Goal: Transaction & Acquisition: Purchase product/service

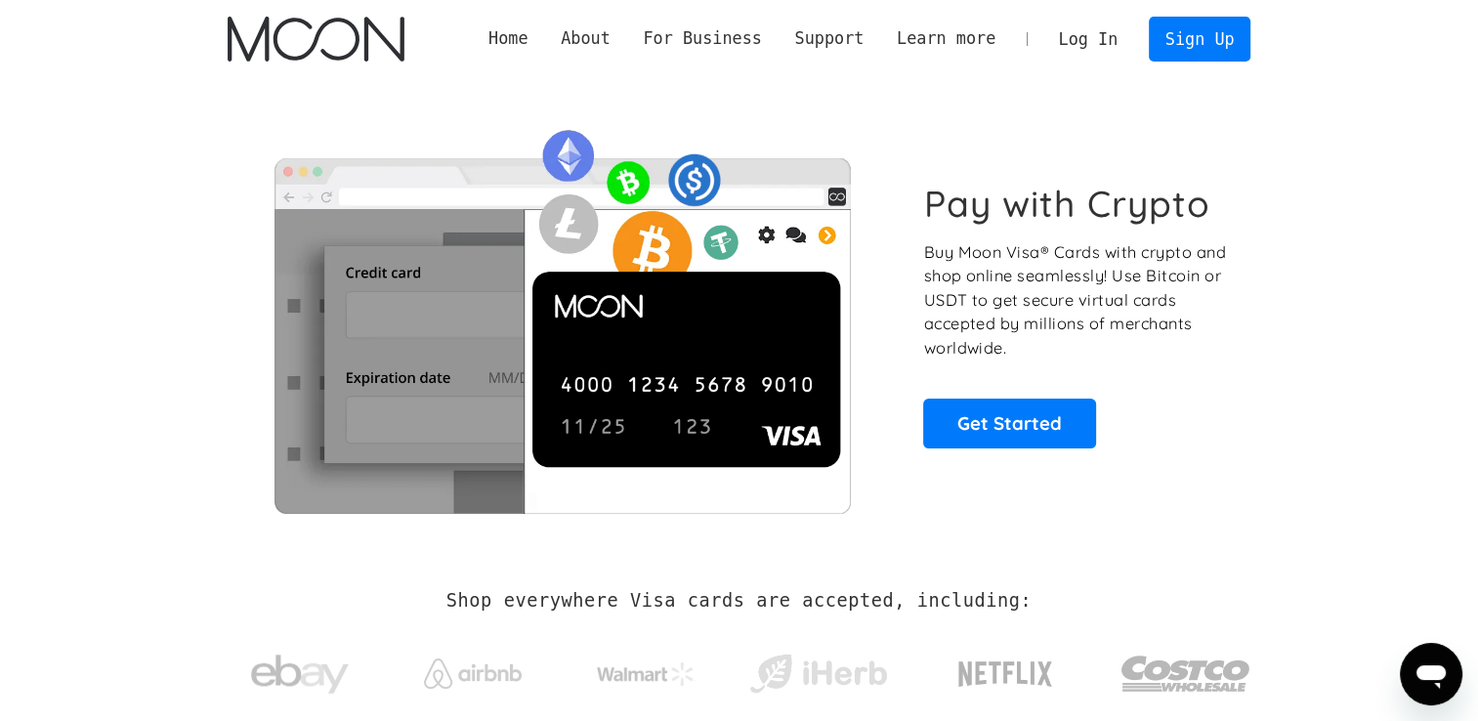
click at [1102, 37] on link "Log In" at bounding box center [1089, 39] width 92 height 43
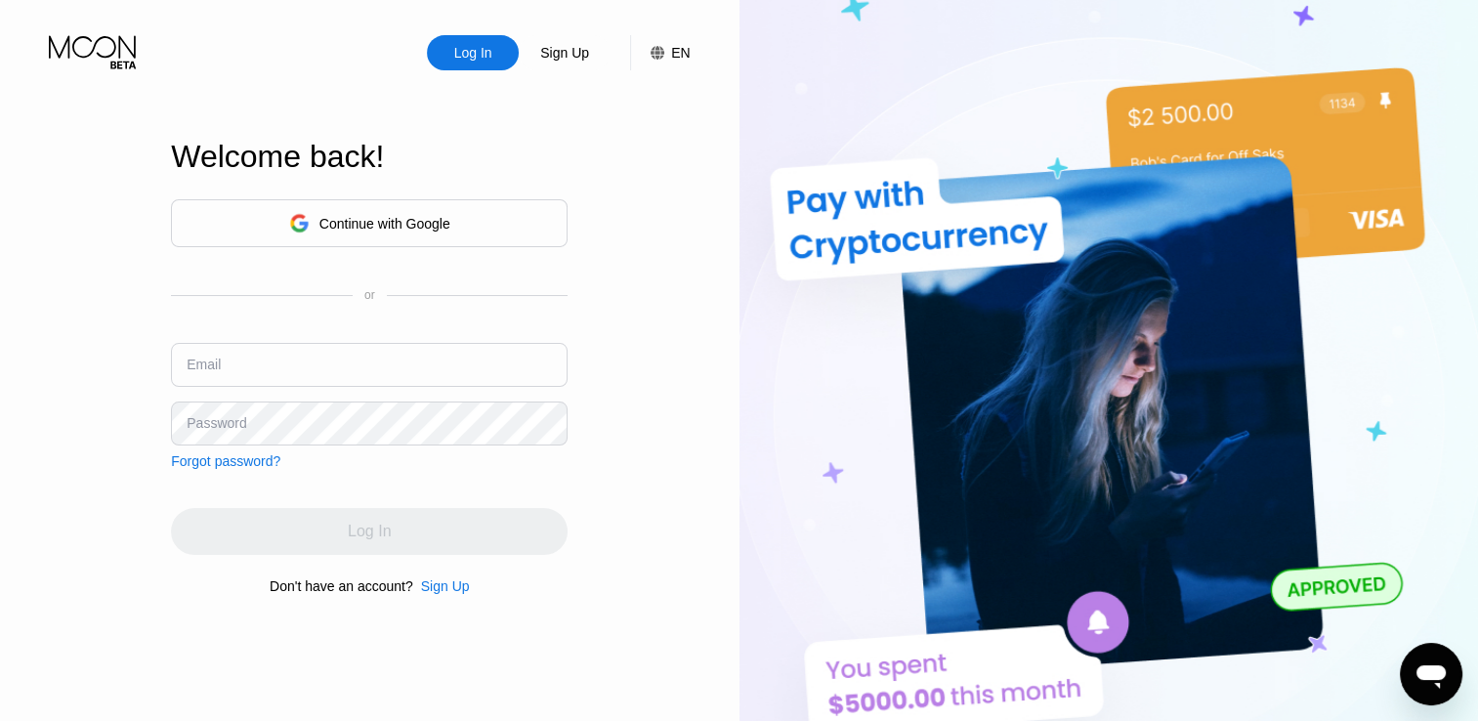
click at [430, 233] on div "Continue with Google" at bounding box center [369, 223] width 161 height 30
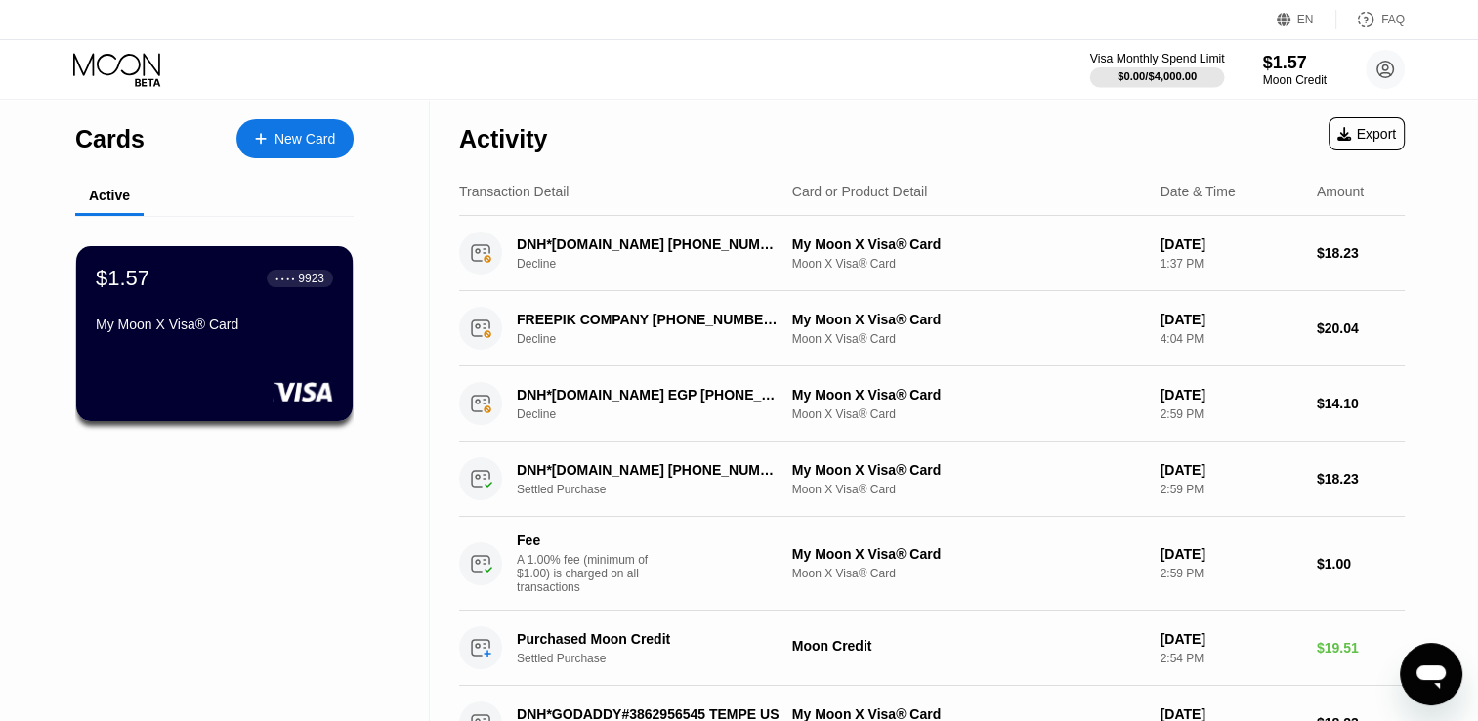
click at [1169, 70] on div "$0.00 / $4,000.00" at bounding box center [1157, 76] width 79 height 12
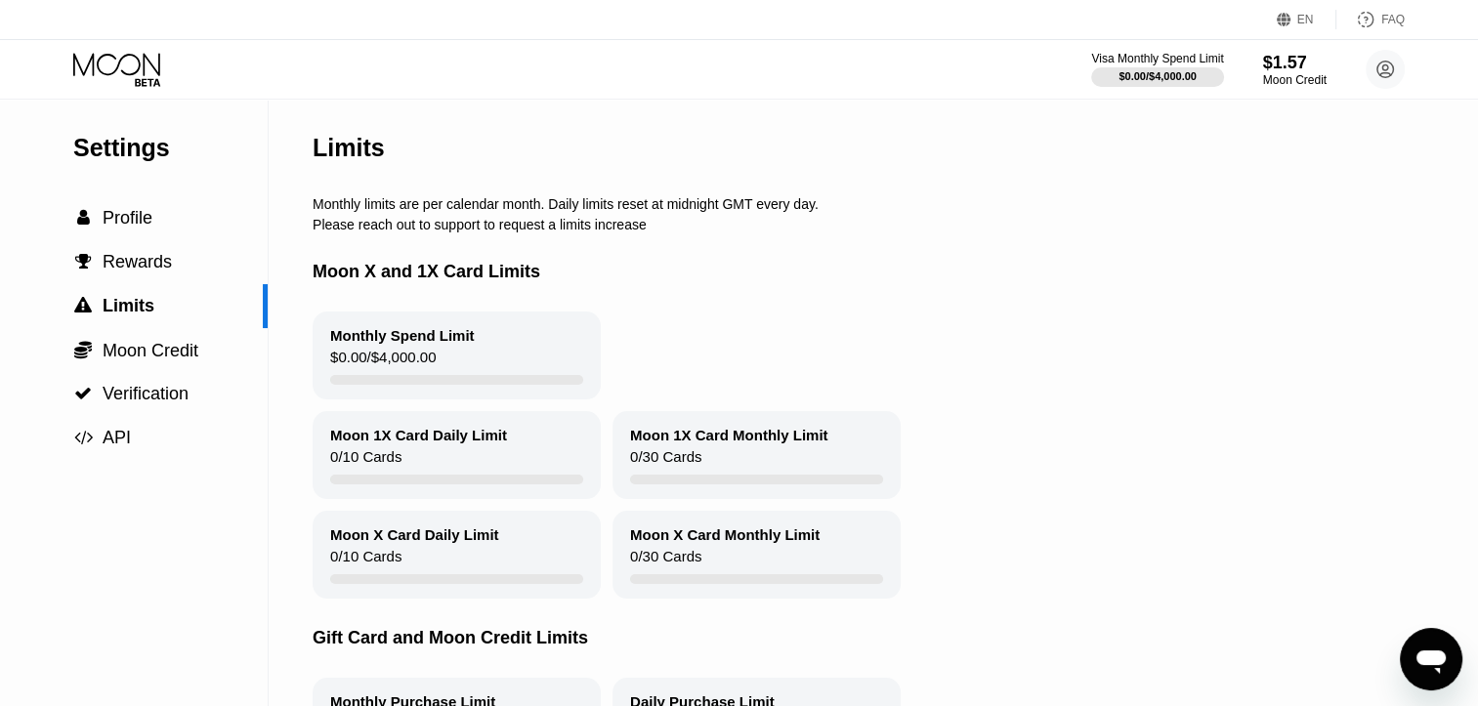
click at [65, 59] on div "Visa Monthly Spend Limit $0.00 / $4,000.00 $1.57 Moon Credit Hesham Mera hesham…" at bounding box center [739, 69] width 1478 height 59
click at [85, 60] on icon at bounding box center [118, 70] width 91 height 34
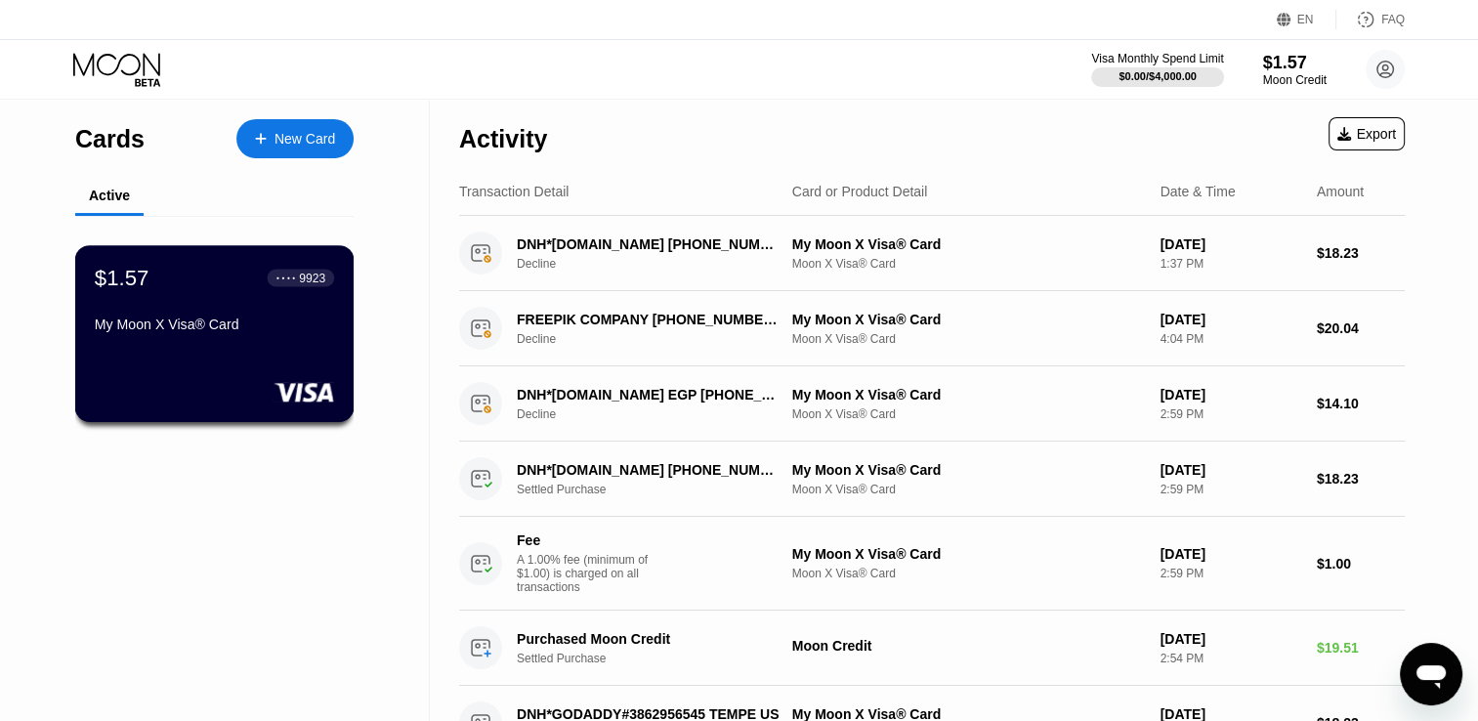
click at [204, 322] on div "My Moon X Visa® Card" at bounding box center [214, 325] width 239 height 16
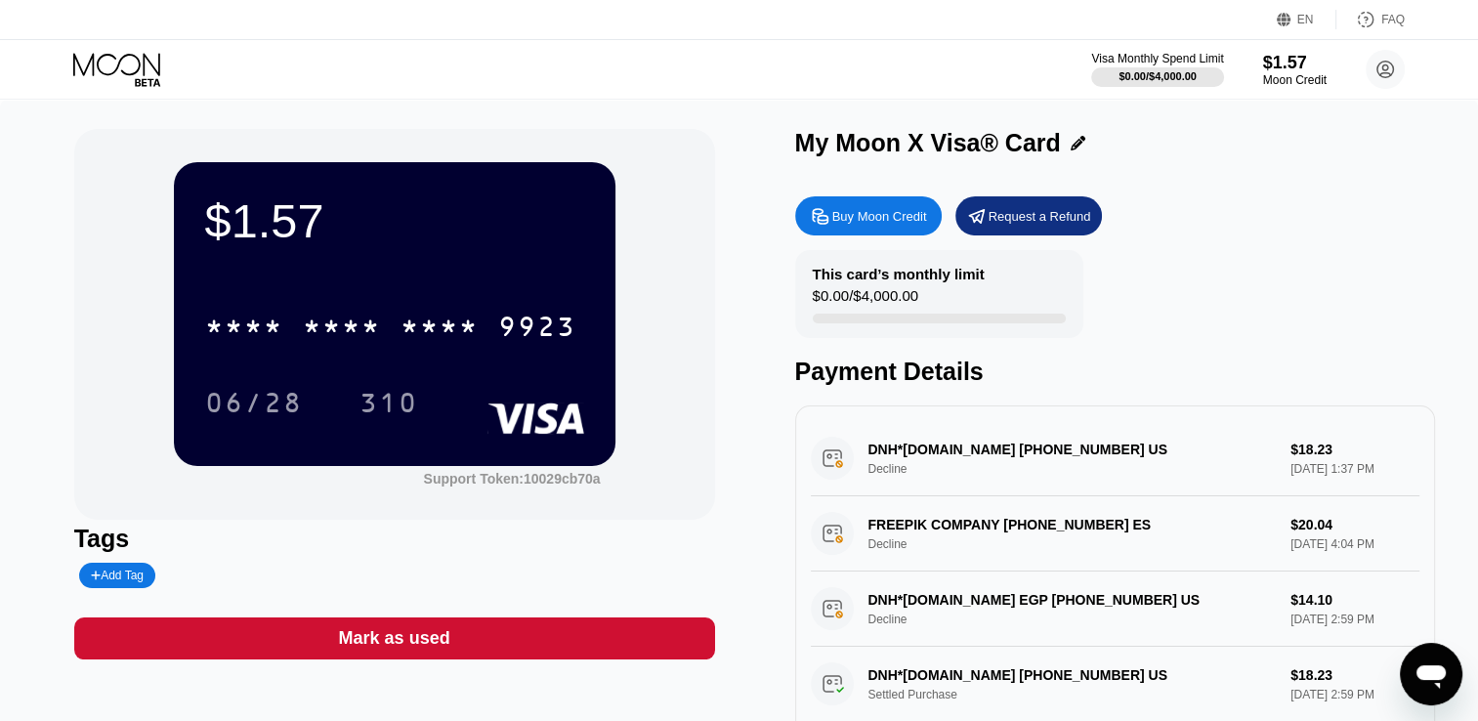
click at [879, 225] on div "Buy Moon Credit" at bounding box center [880, 216] width 95 height 17
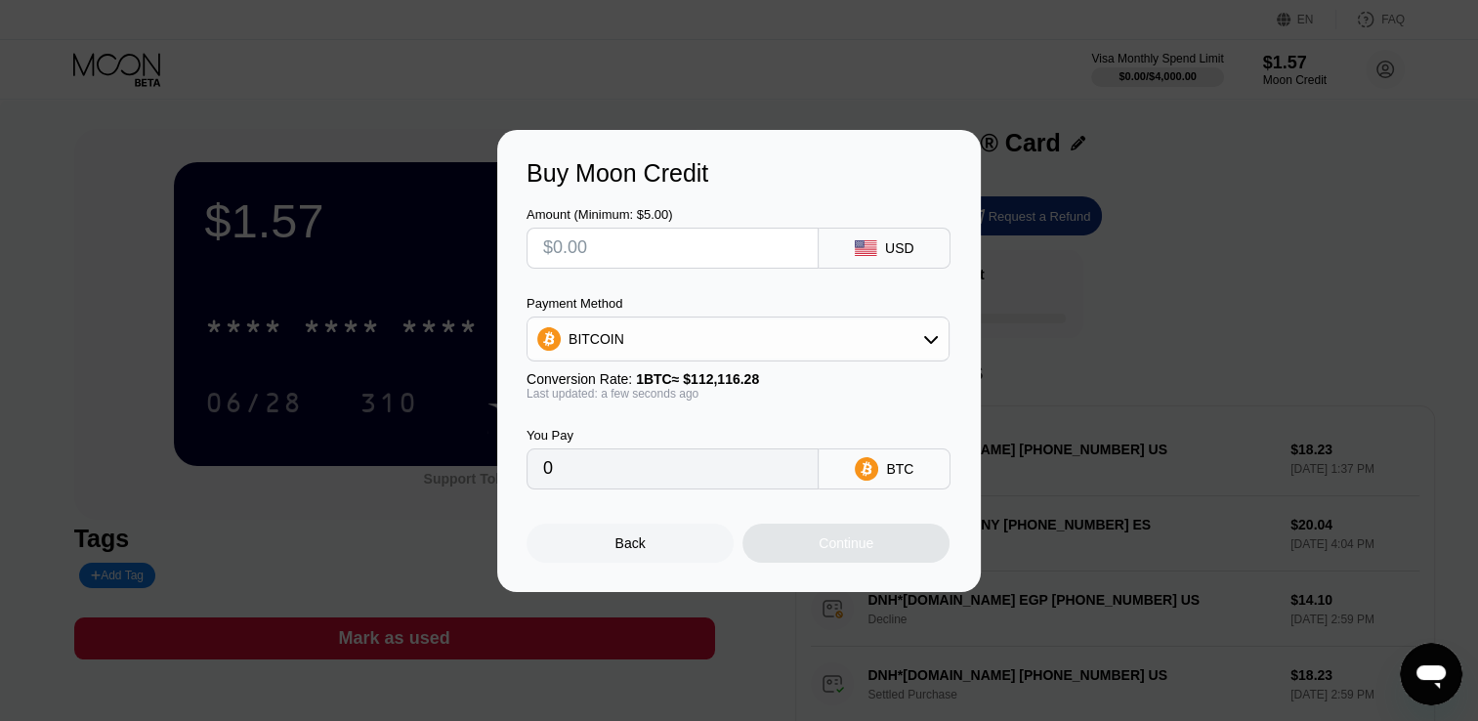
click at [655, 252] on input "text" at bounding box center [672, 248] width 259 height 39
type input "$22"
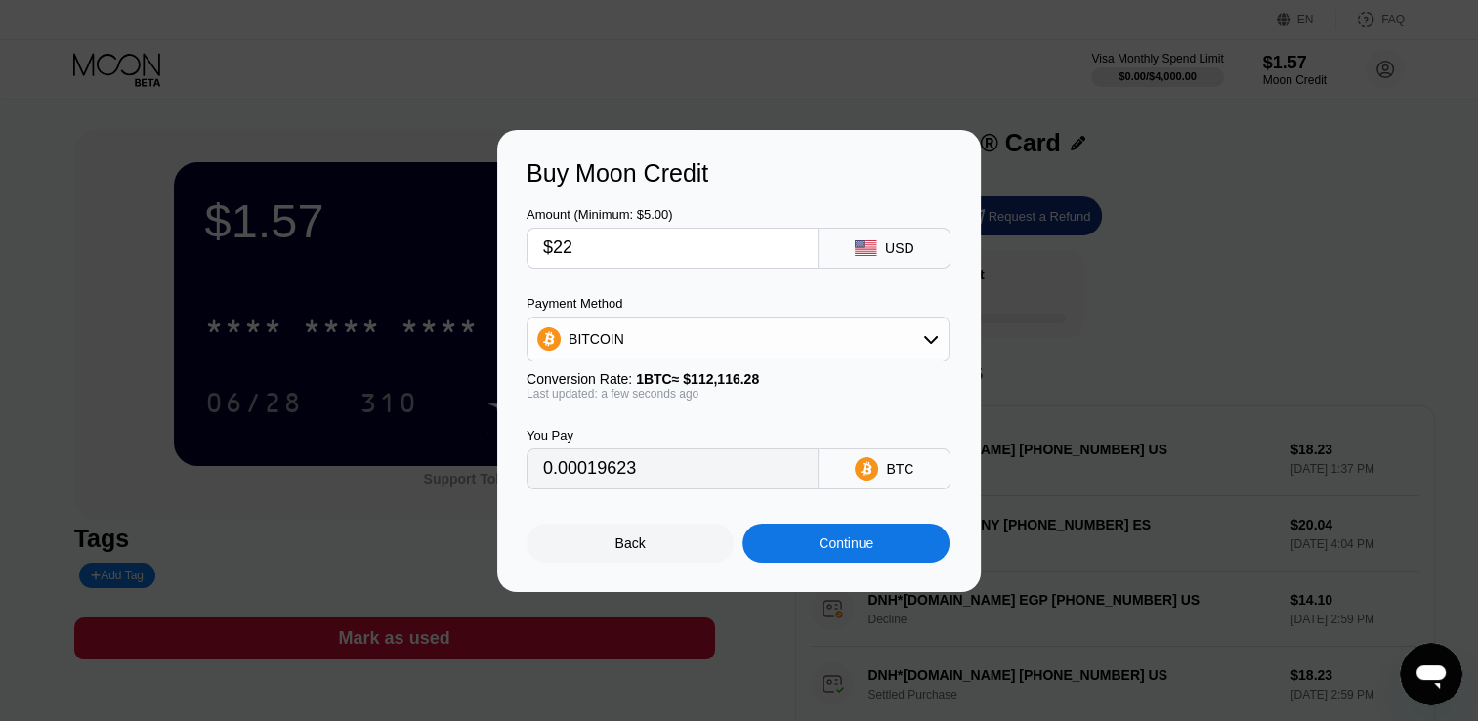
type input "0.00019623"
type input "$22"
click at [757, 334] on div "BITCOIN" at bounding box center [738, 339] width 421 height 39
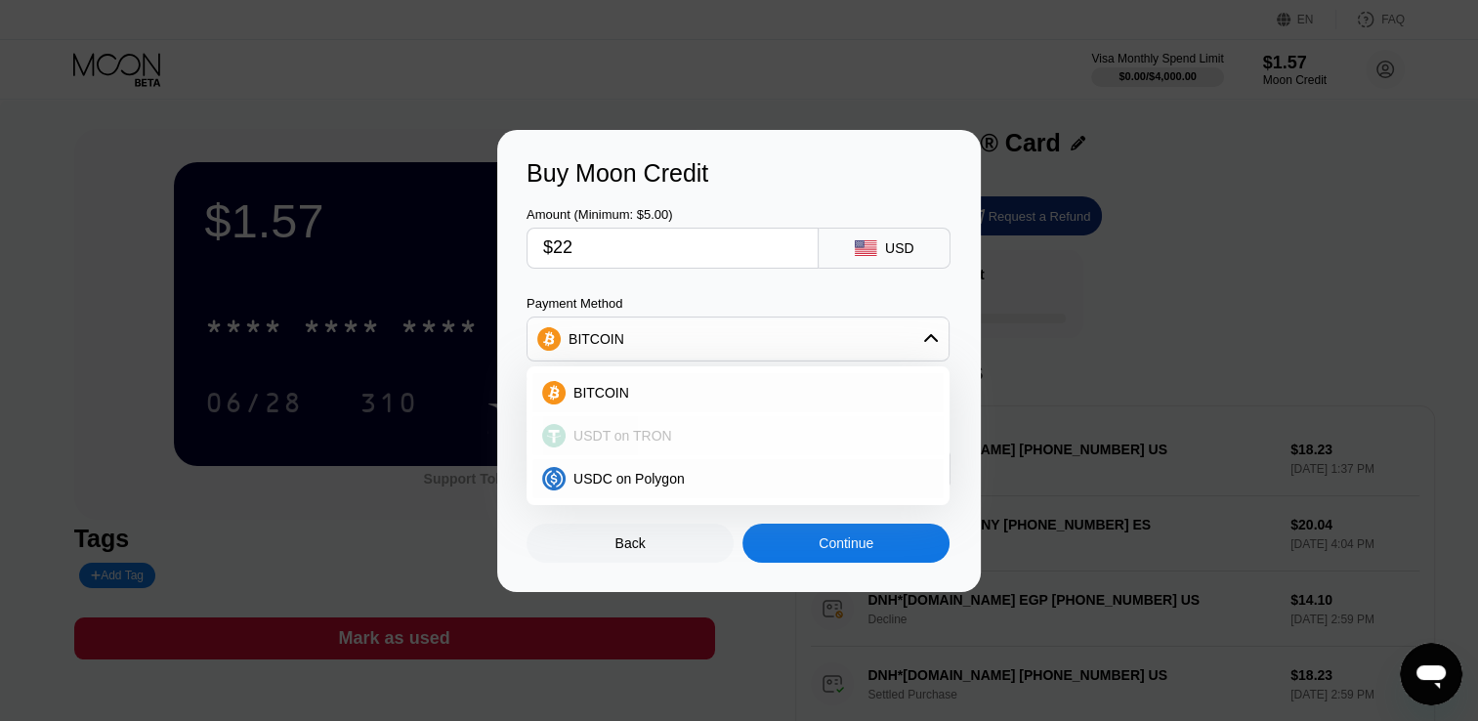
click at [633, 434] on span "USDT on TRON" at bounding box center [623, 436] width 99 height 16
type input "22.22"
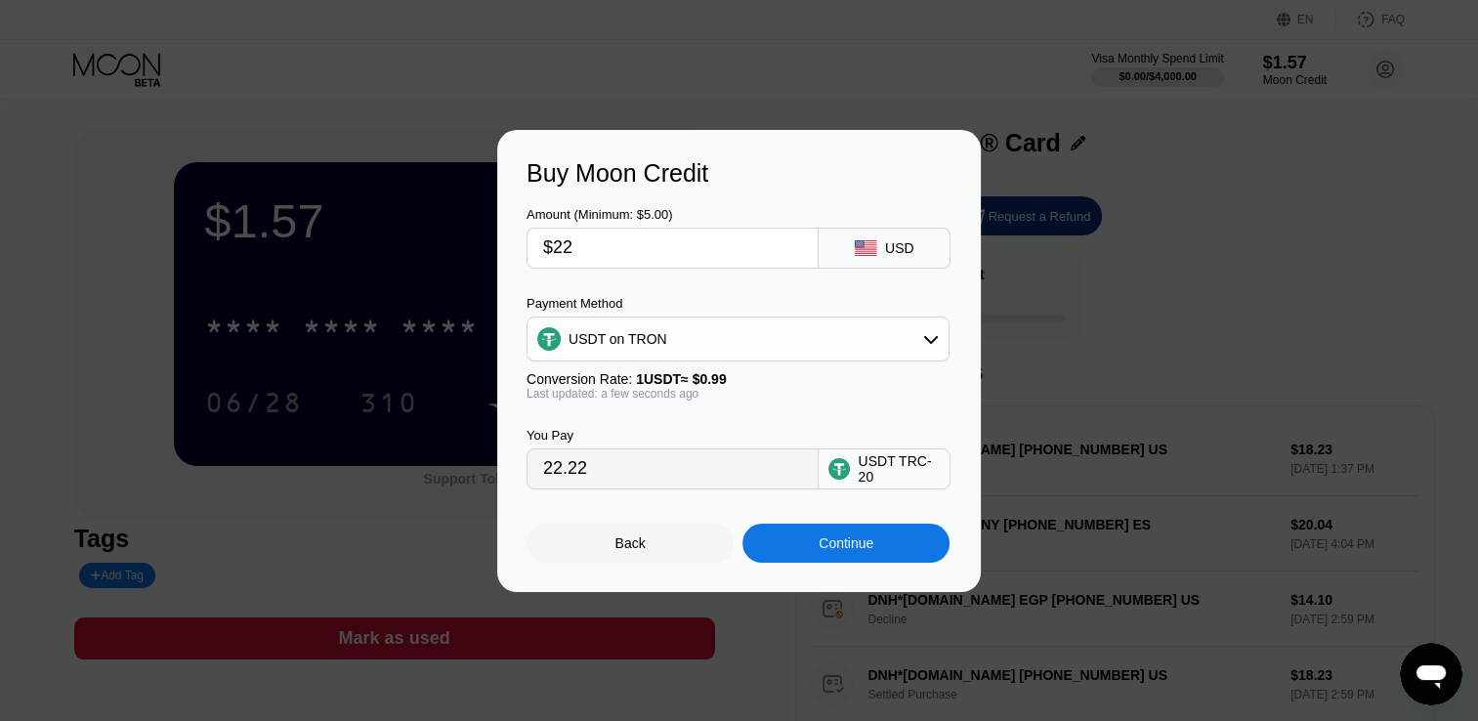
click at [821, 549] on div "Continue" at bounding box center [846, 543] width 55 height 16
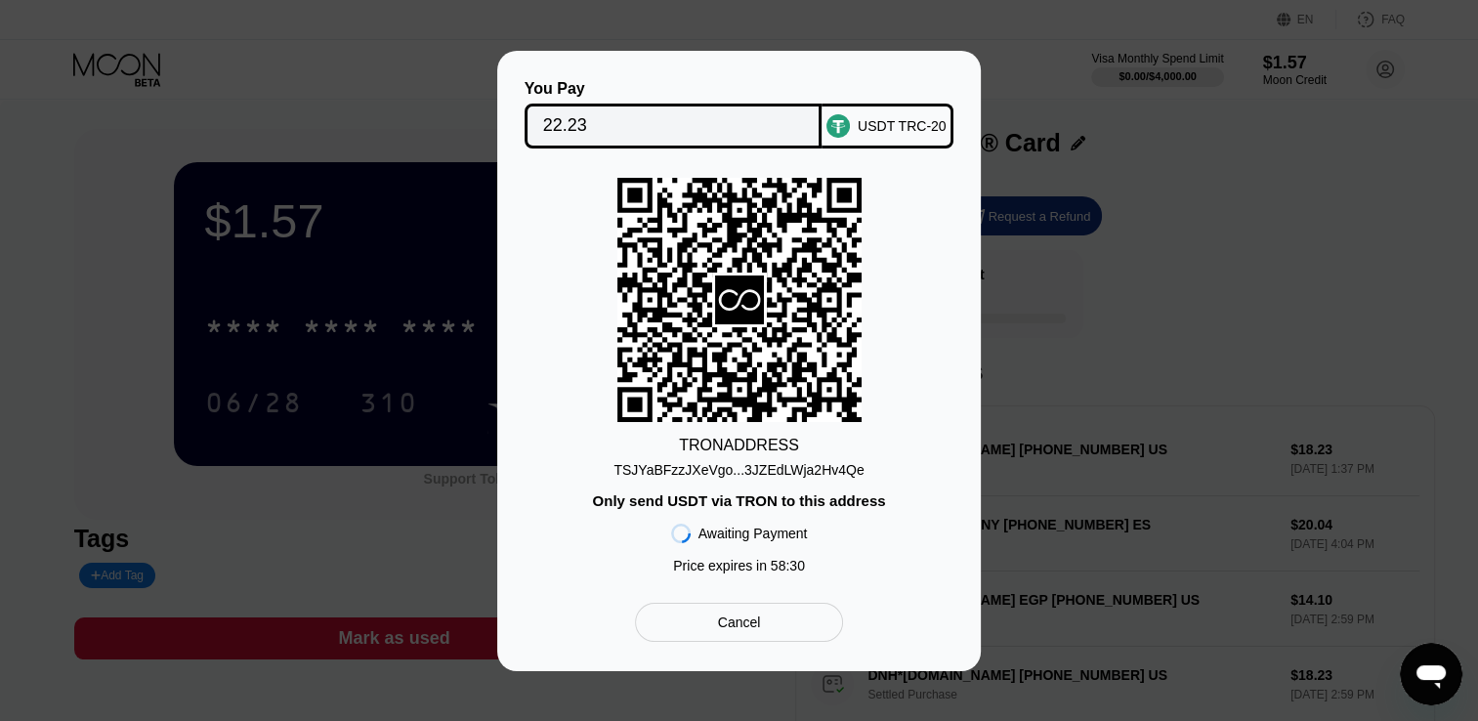
click at [732, 468] on div "TSJYaBFzzJXeVgo...3JZEdLWja2Hv4Qe" at bounding box center [739, 470] width 250 height 16
click at [1190, 443] on div "You Pay 22.23 USDT TRC-20 TRON ADDRESS TSJYaBFzzJXeVgo...3JZEdLWja2Hv4Qe Only s…" at bounding box center [739, 361] width 1478 height 620
click at [800, 621] on div "Cancel" at bounding box center [739, 622] width 208 height 39
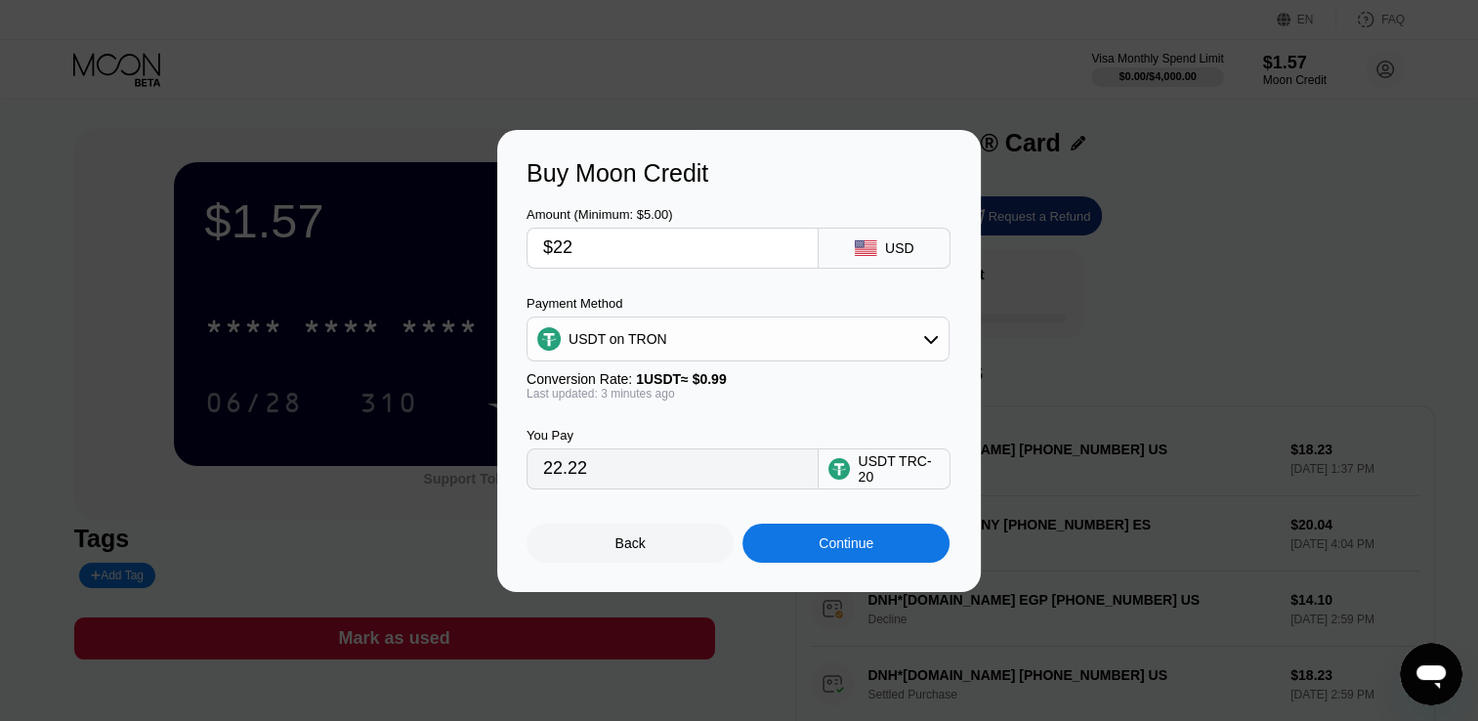
click at [593, 246] on input "$22" at bounding box center [672, 248] width 259 height 39
type input "$2"
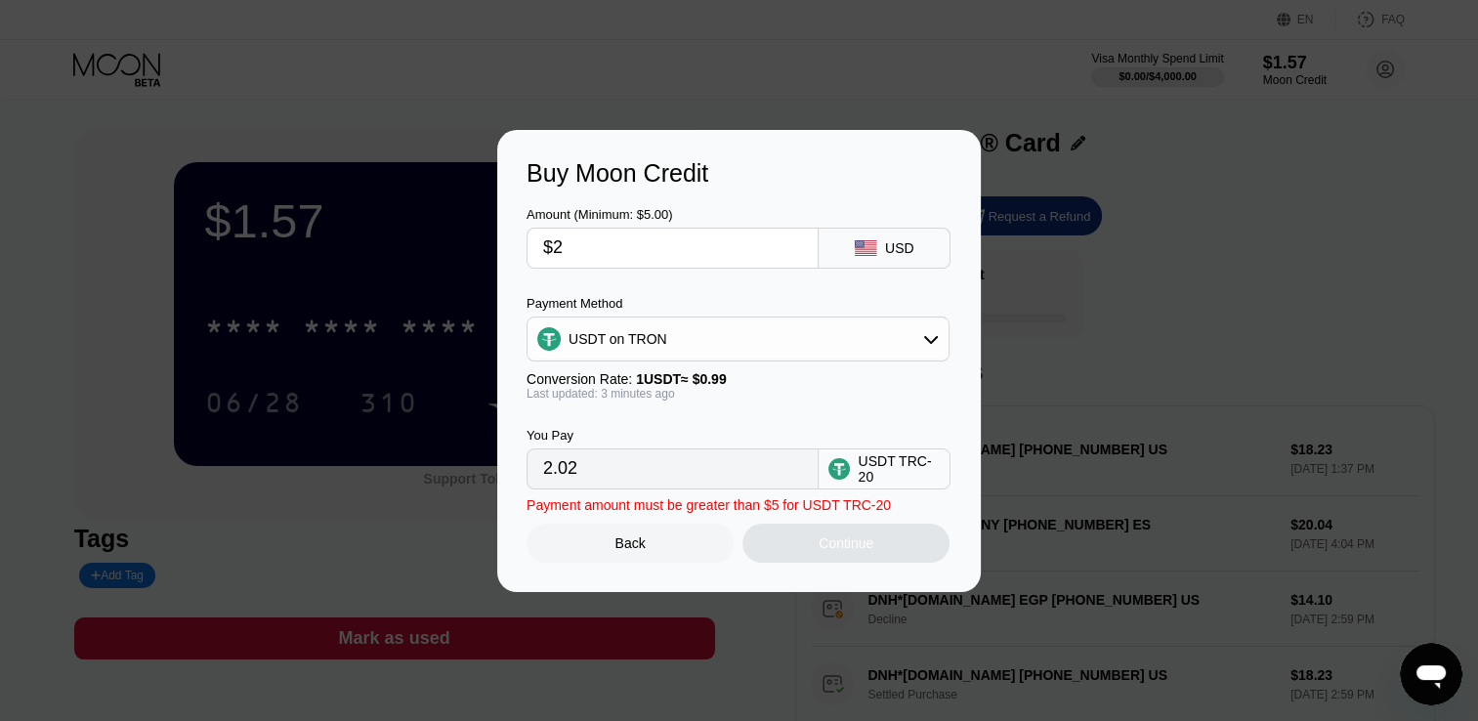
type input "2.02"
type input "$20"
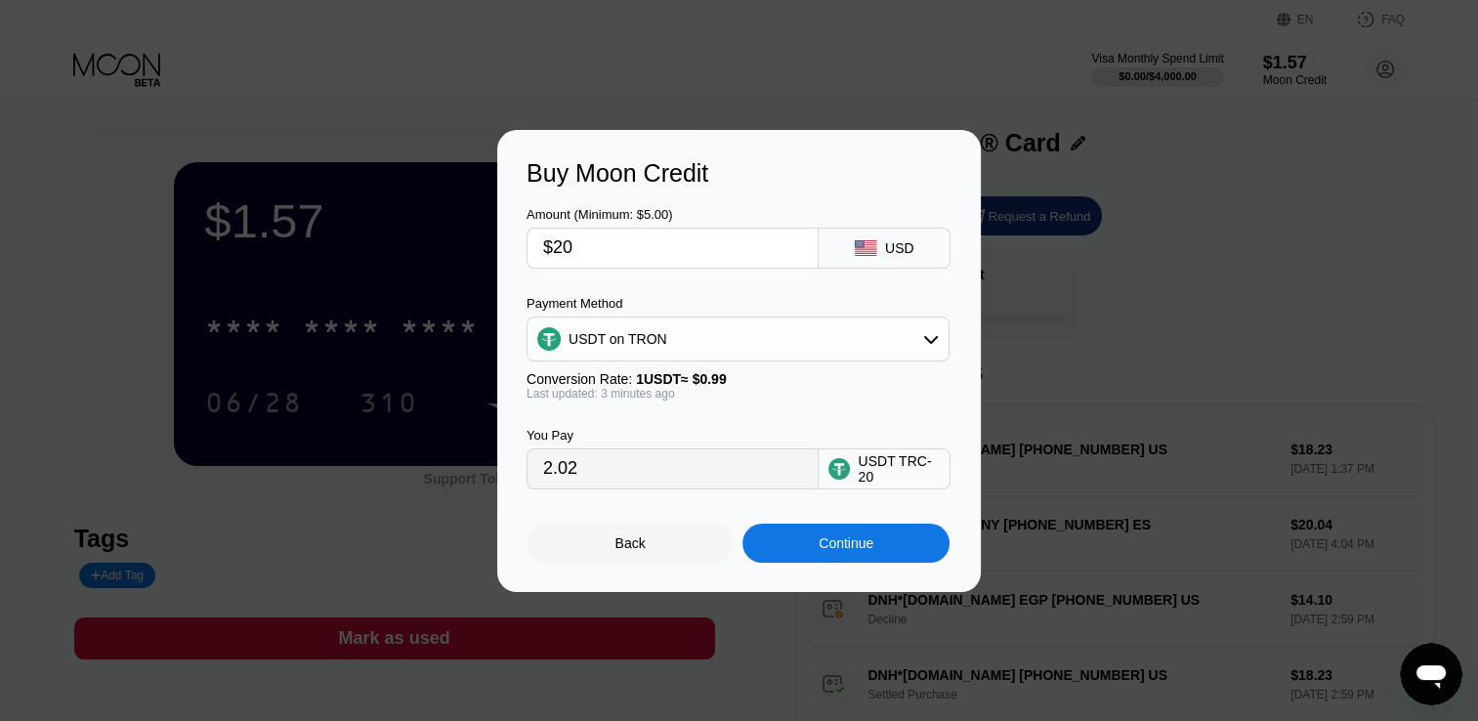
type input "20.20"
type input "$2"
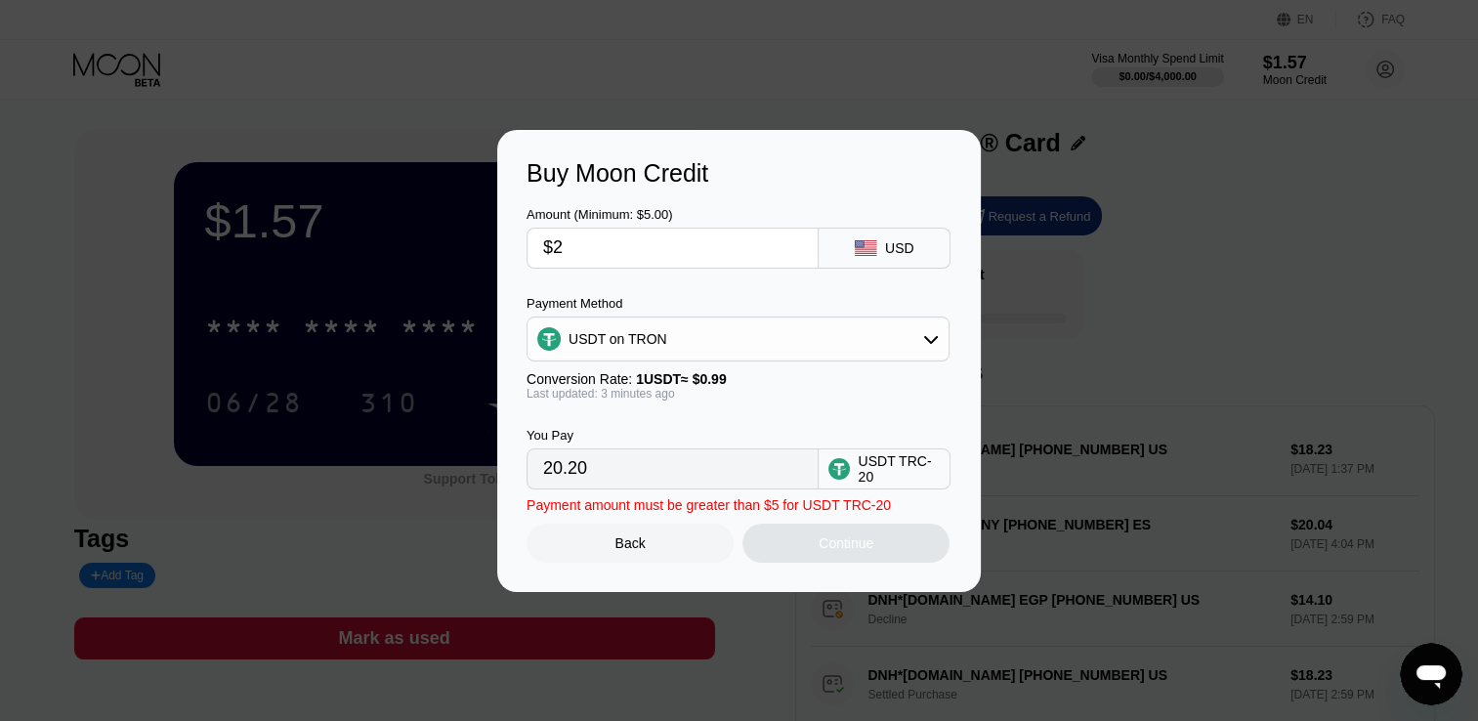
type input "2.02"
type input "$21"
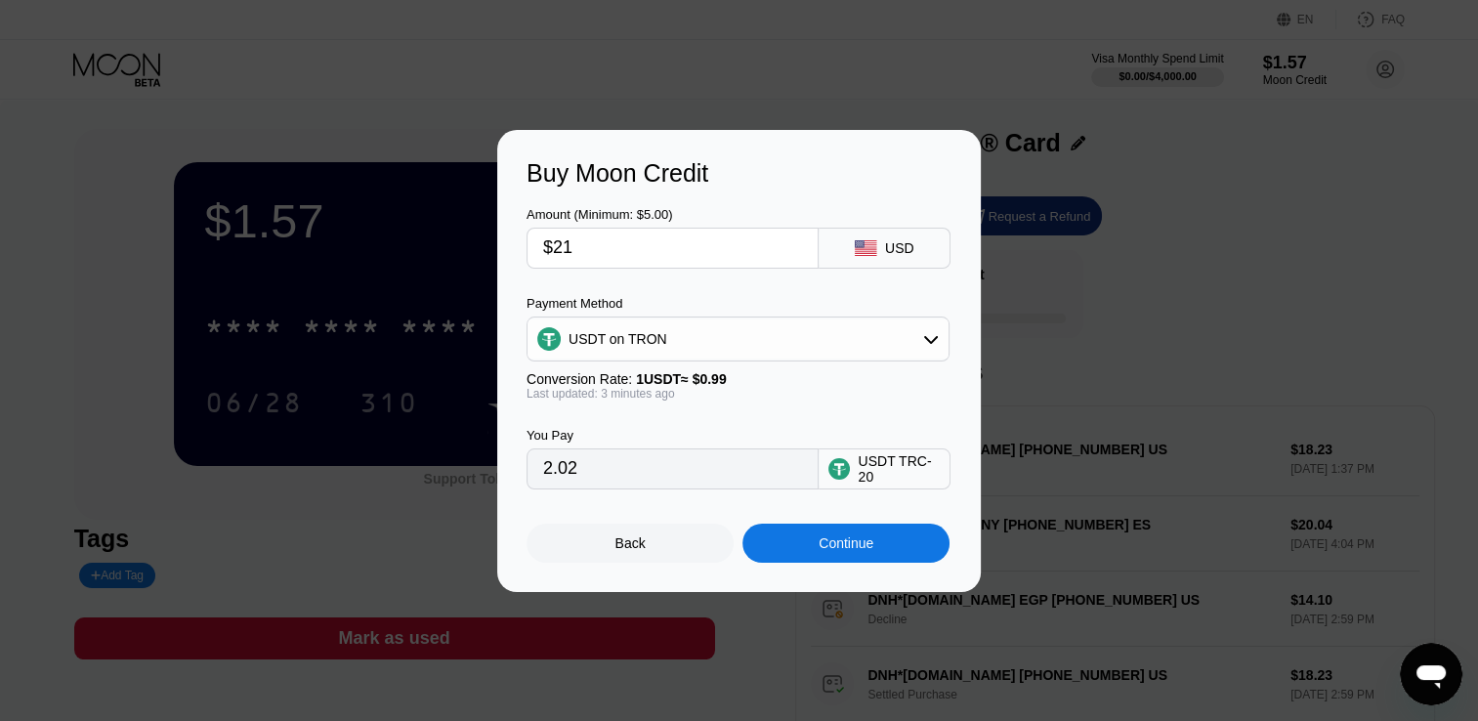
type input "21.21"
type input "$2"
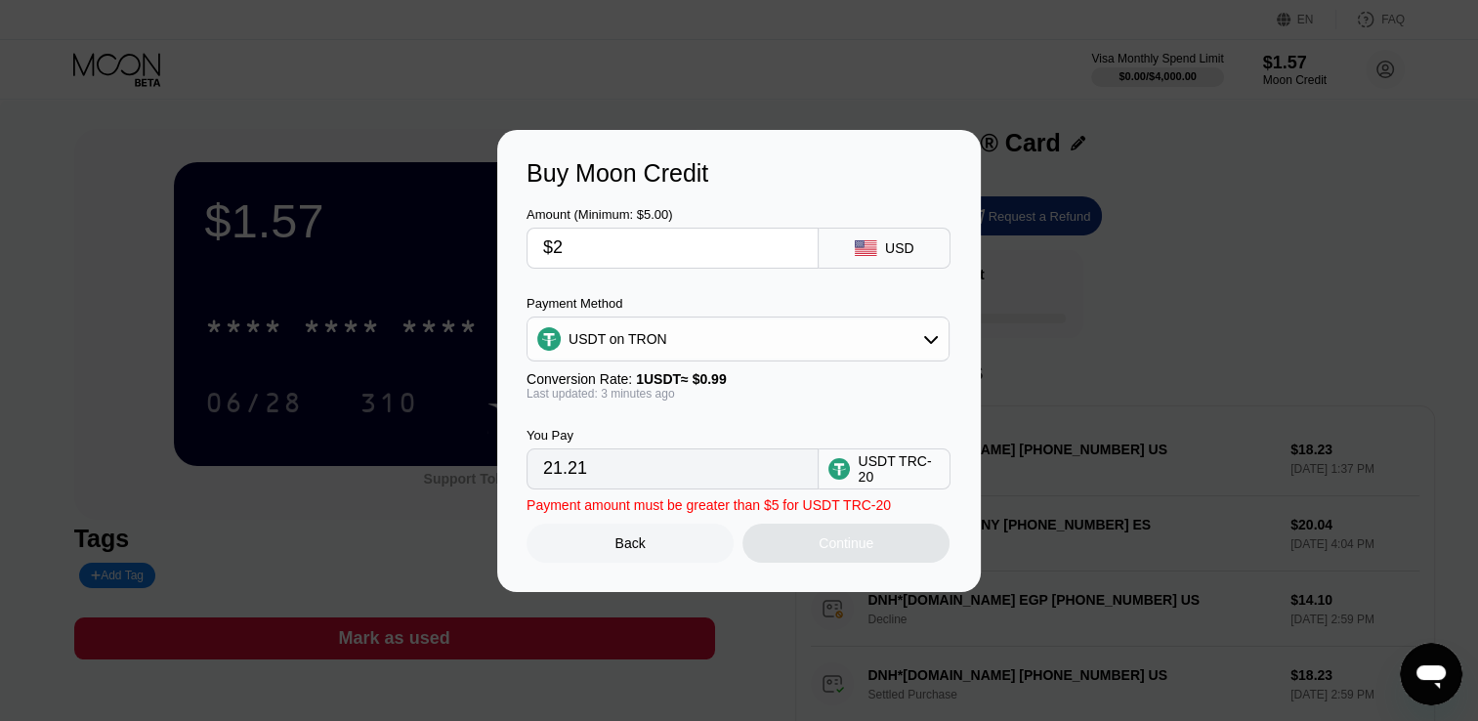
type input "2.02"
type input "$20"
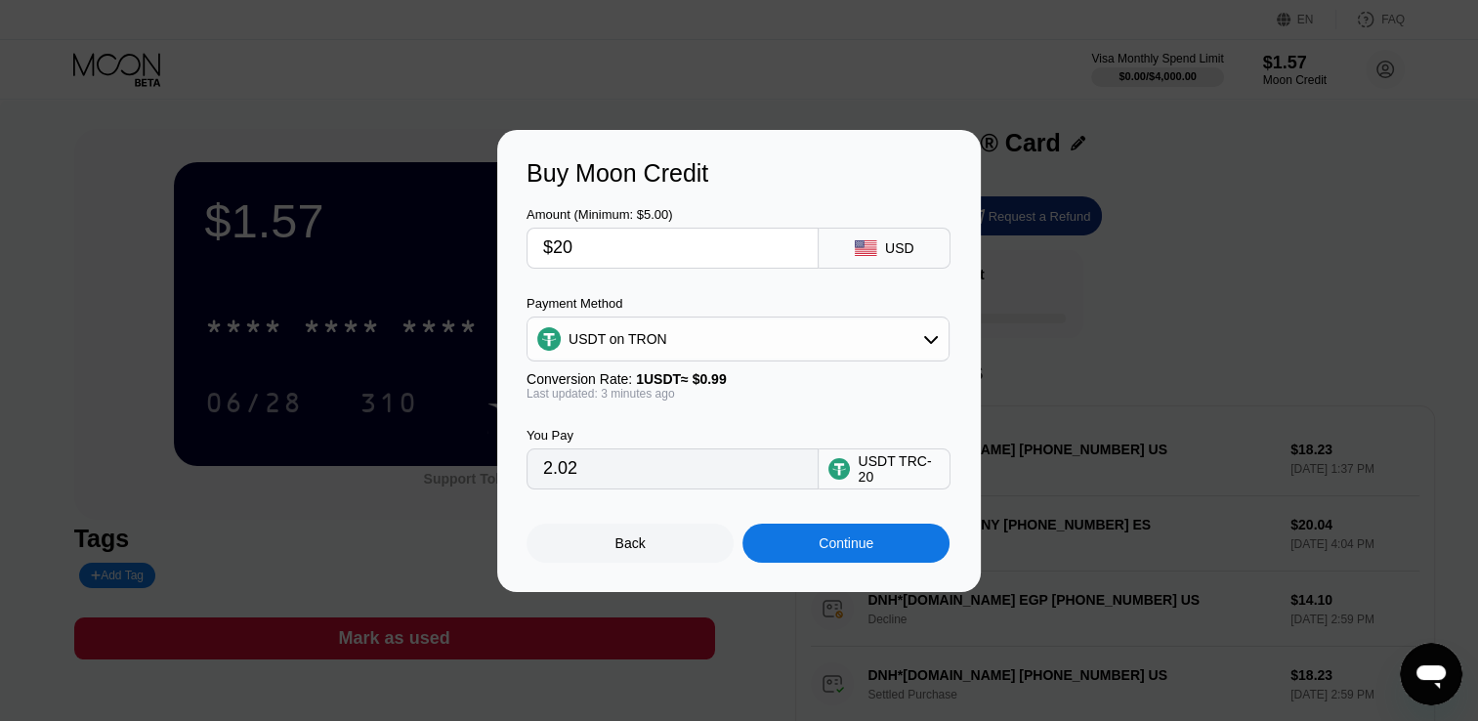
type input "20.20"
type input "$2"
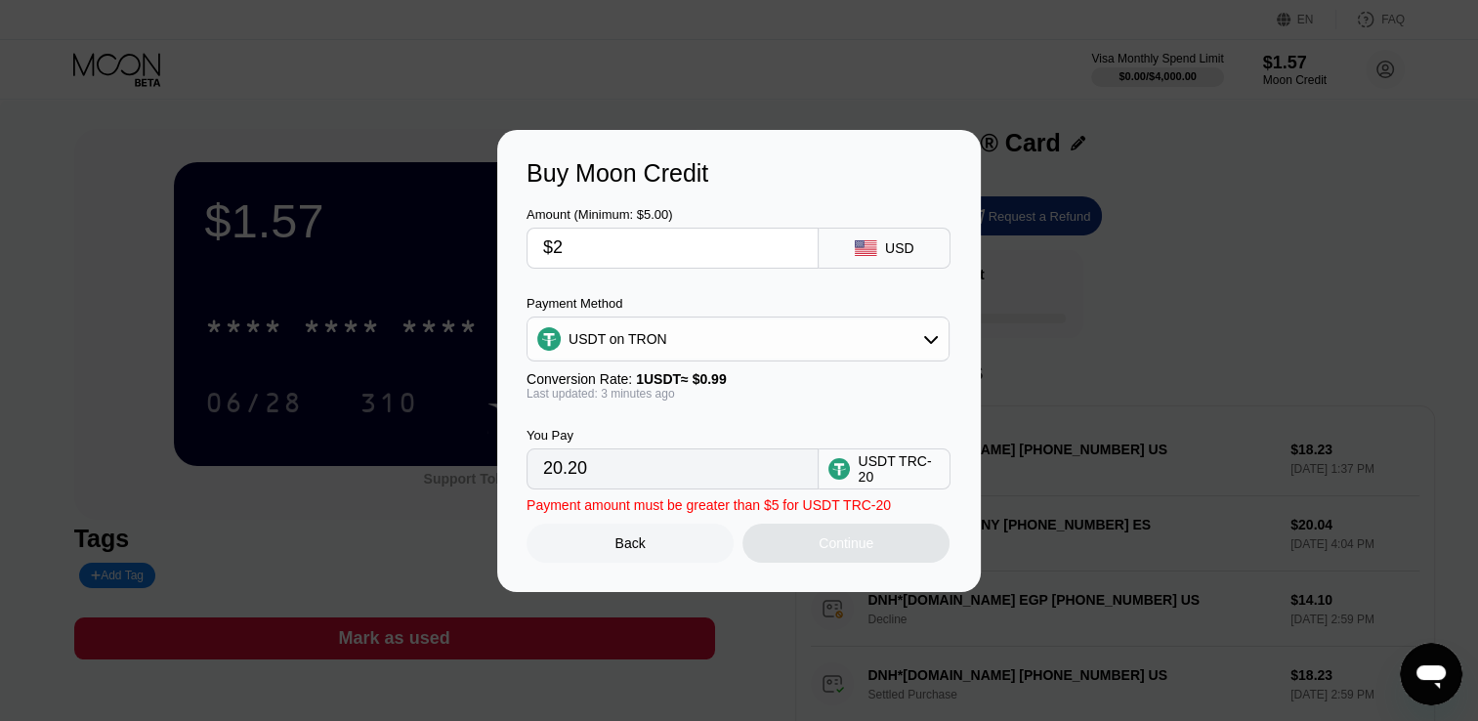
type input "2.02"
type input "0.00"
type input "$1"
type input "1.01"
type input "$19"
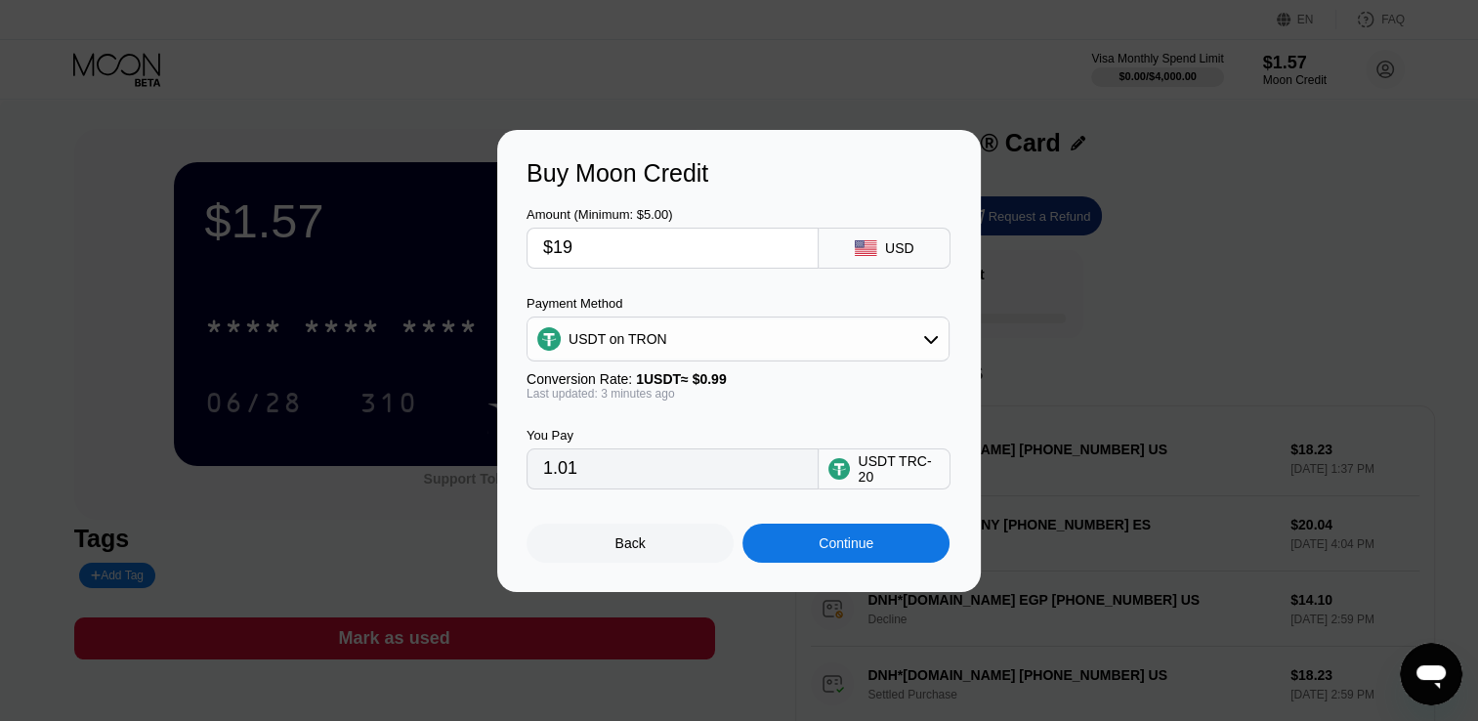
type input "19.19"
type input "$19.7"
type input "19.90"
type input "$19."
type input "19.19"
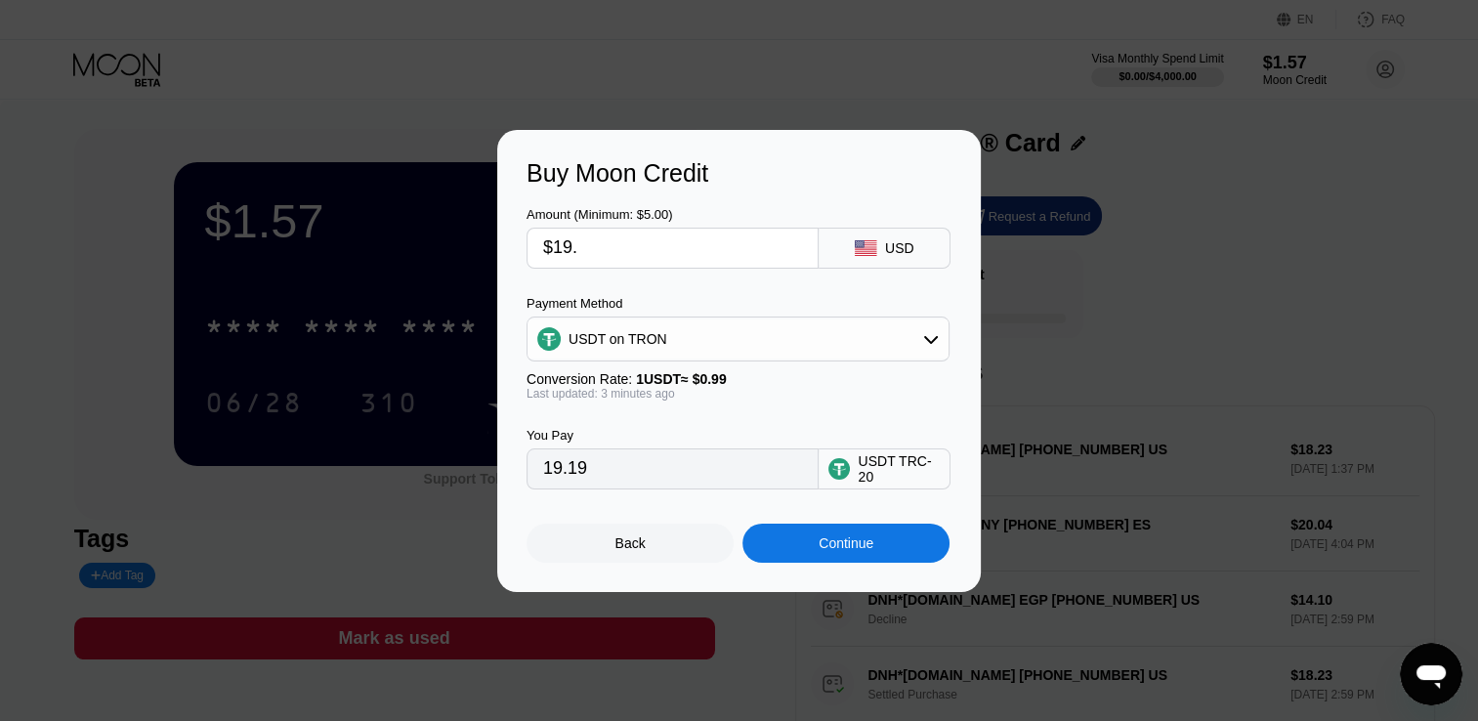
type input "$19.8"
type input "20.00"
type input "$19.8"
click at [819, 551] on div "Continue" at bounding box center [846, 543] width 55 height 16
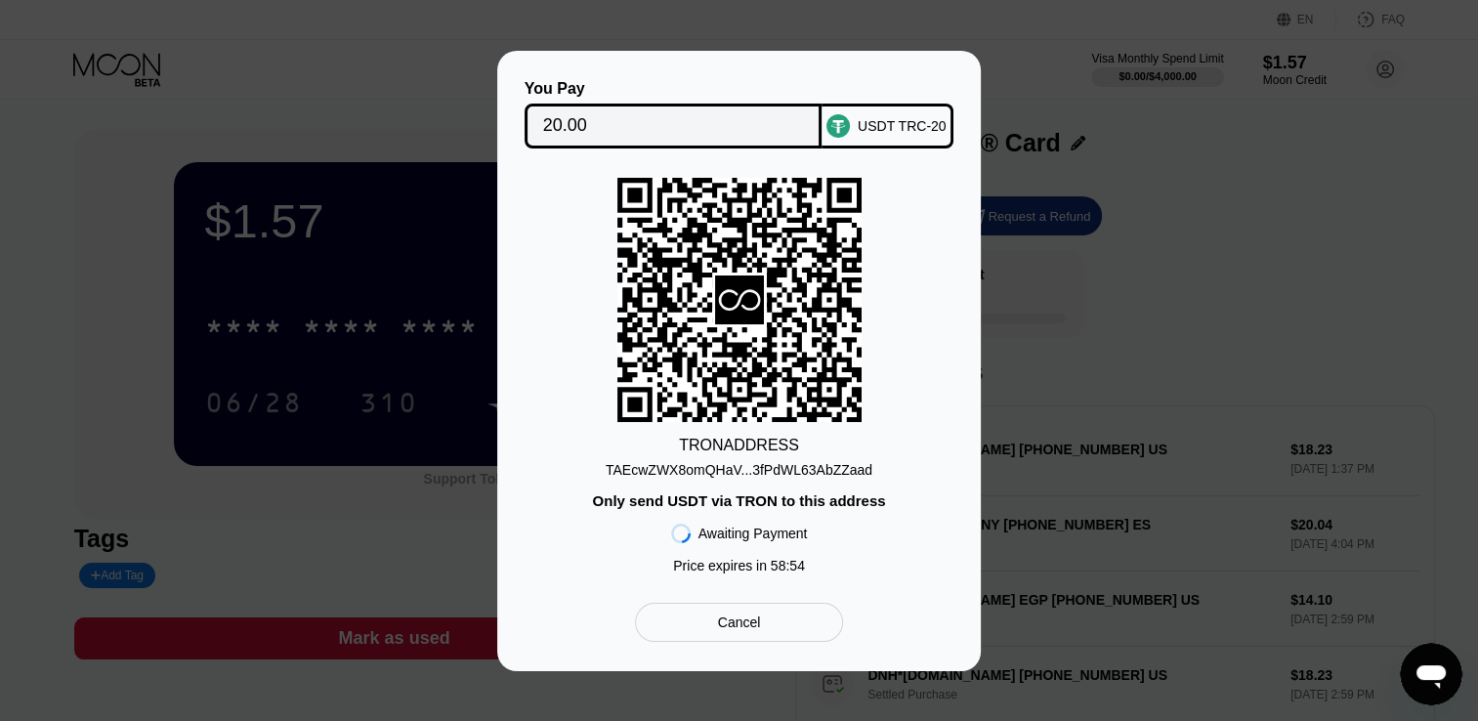
click at [804, 468] on div "TAEcwZWX8omQHaV...3fPdWL63AbZZaad" at bounding box center [739, 470] width 267 height 16
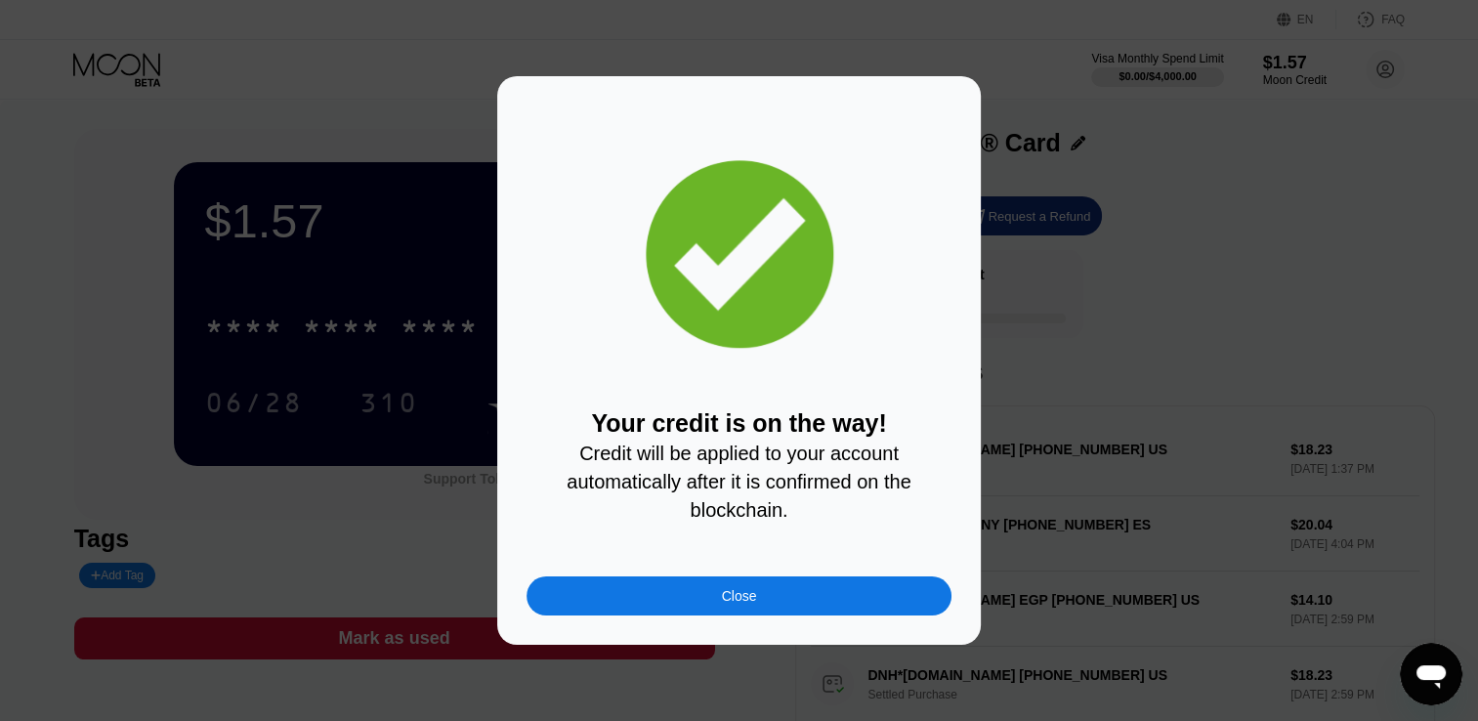
drag, startPoint x: 728, startPoint y: 596, endPoint x: 1273, endPoint y: 12, distance: 799.2
click at [731, 596] on div "Close" at bounding box center [739, 596] width 35 height 16
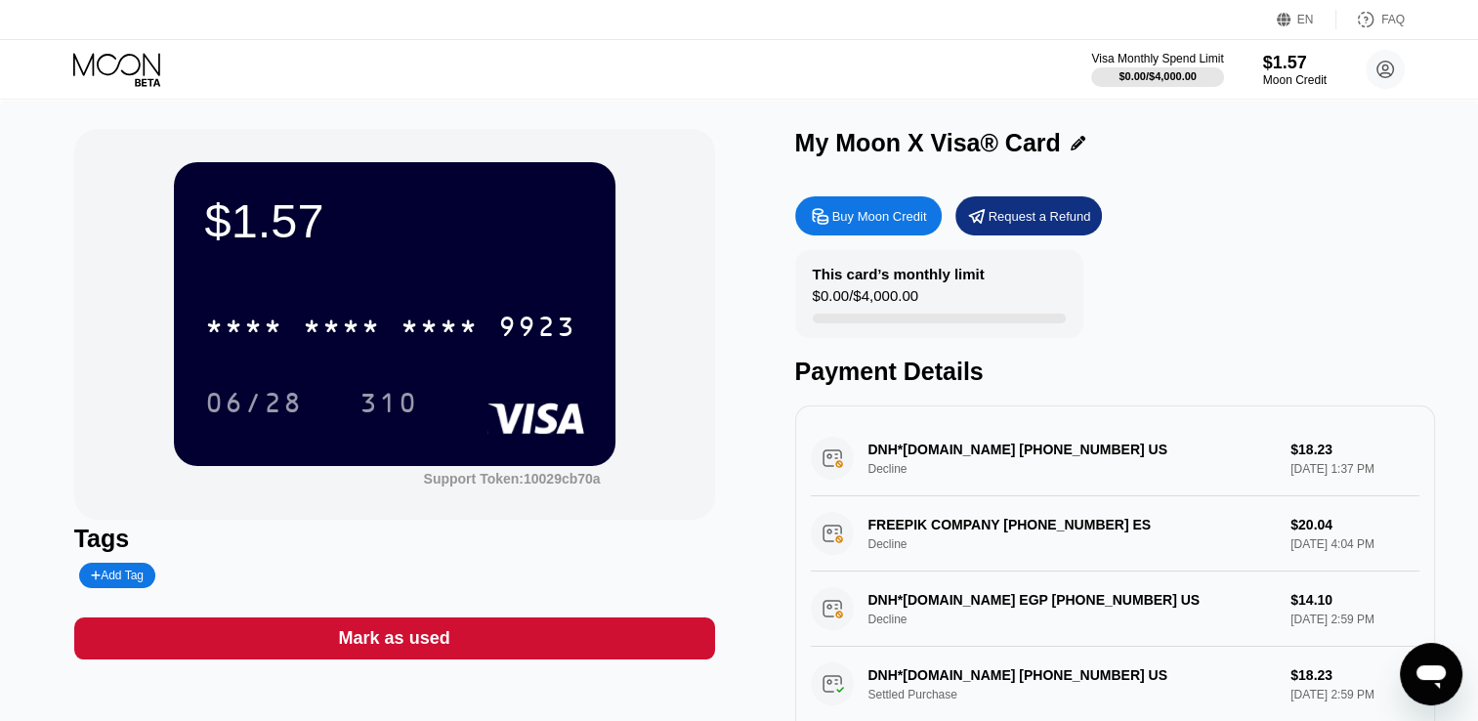
click at [891, 322] on div at bounding box center [939, 319] width 253 height 10
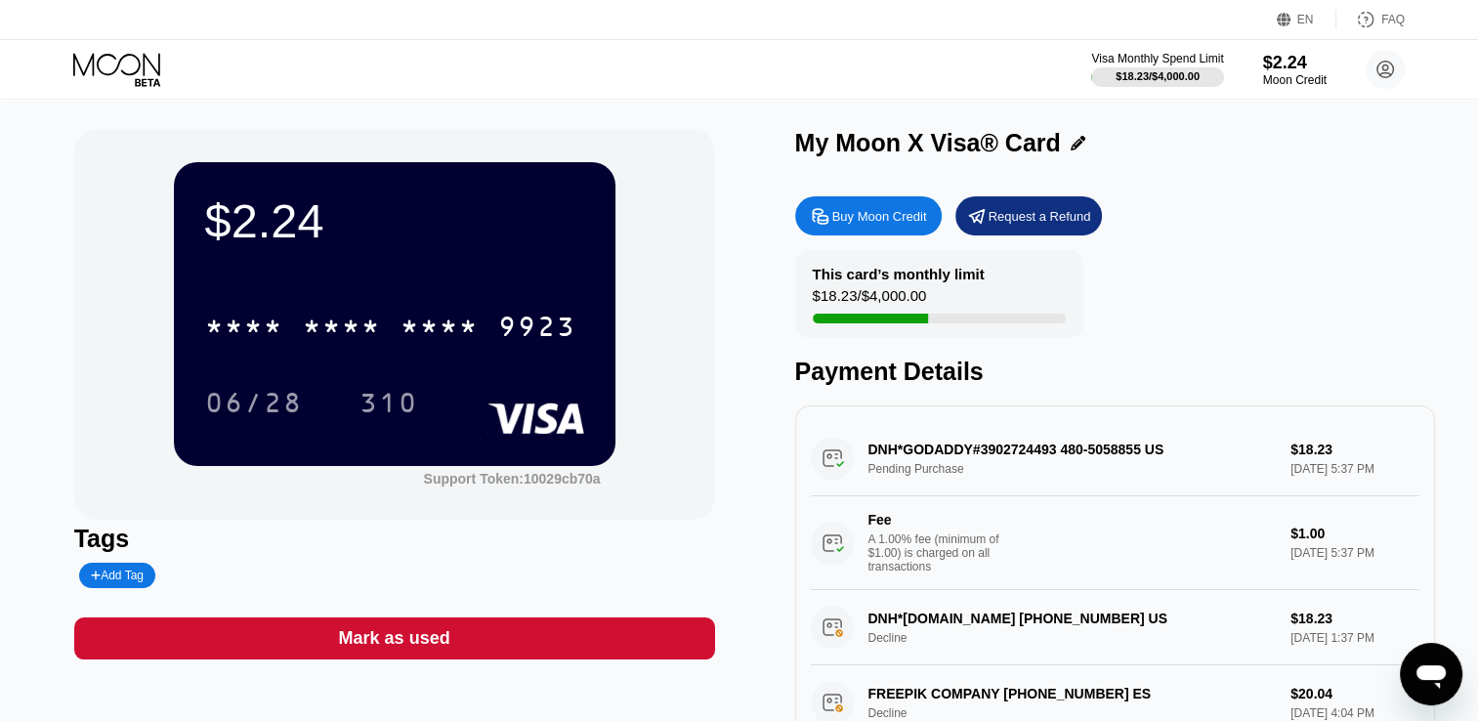
click at [905, 314] on div "$18.23 / $4,000.00" at bounding box center [870, 300] width 114 height 26
